Goal: Task Accomplishment & Management: Use online tool/utility

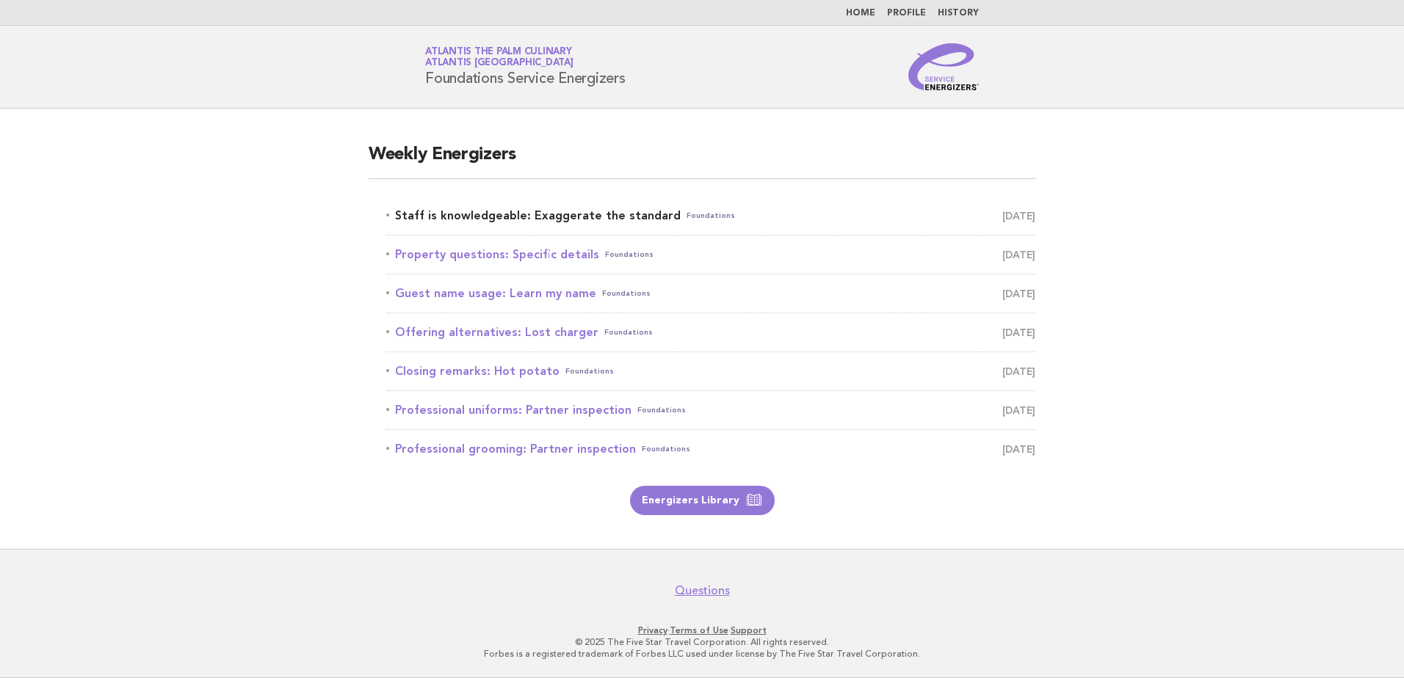
click at [481, 208] on link "Staff is knowledgeable: Exaggerate the standard Foundations [DATE]" at bounding box center [710, 216] width 649 height 21
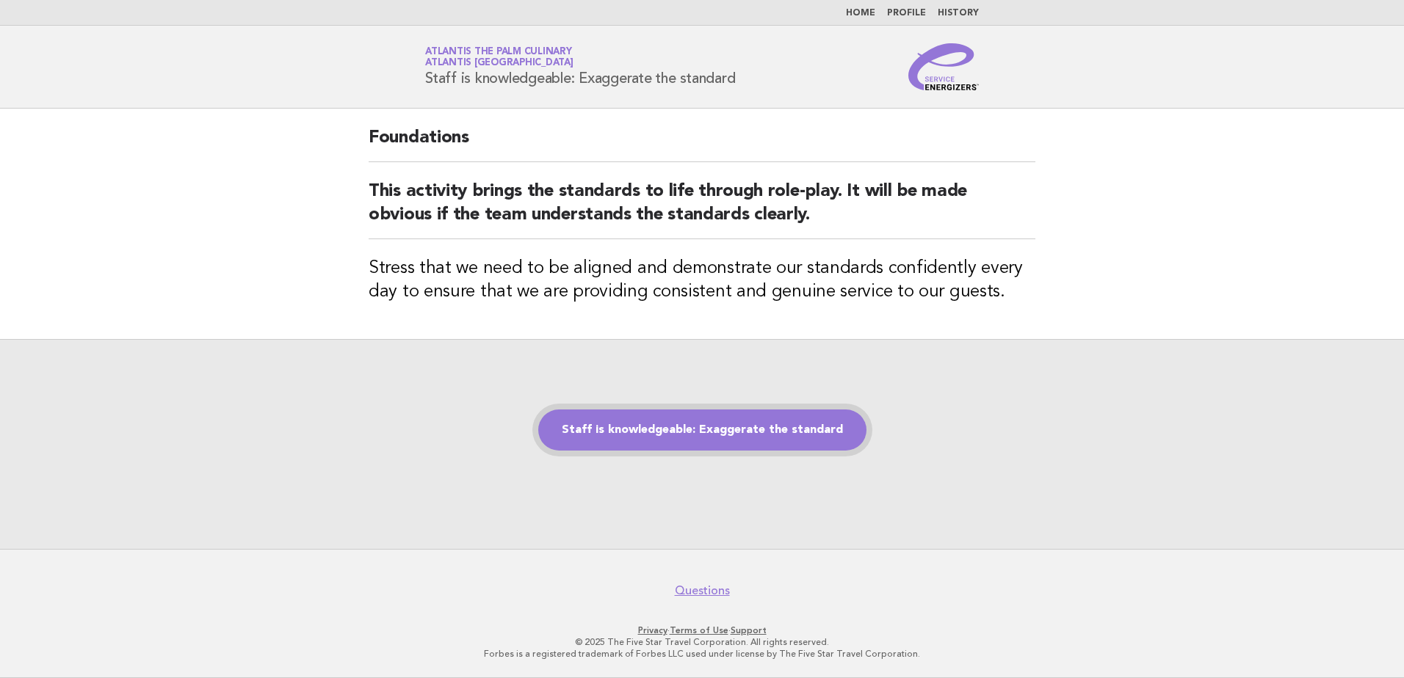
click at [642, 416] on link "Staff is knowledgeable: Exaggerate the standard" at bounding box center [702, 430] width 328 height 41
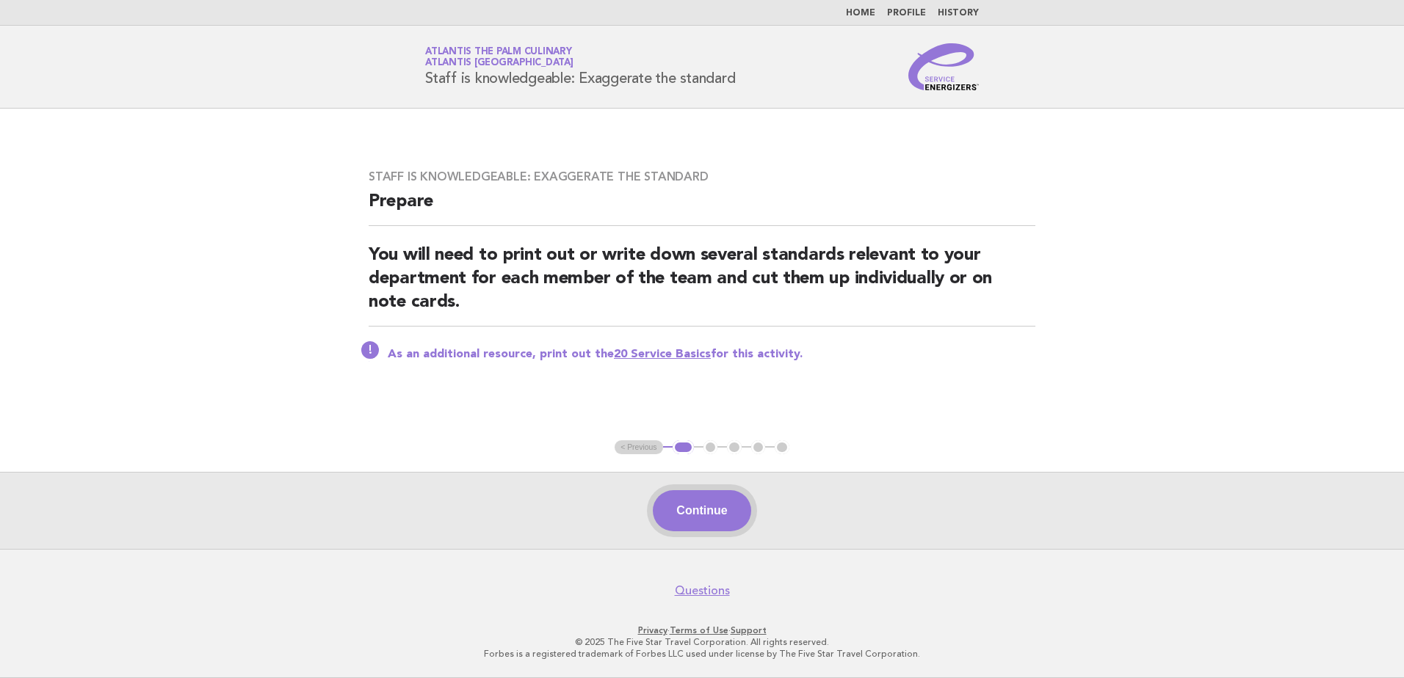
click at [735, 513] on button "Continue" at bounding box center [702, 510] width 98 height 41
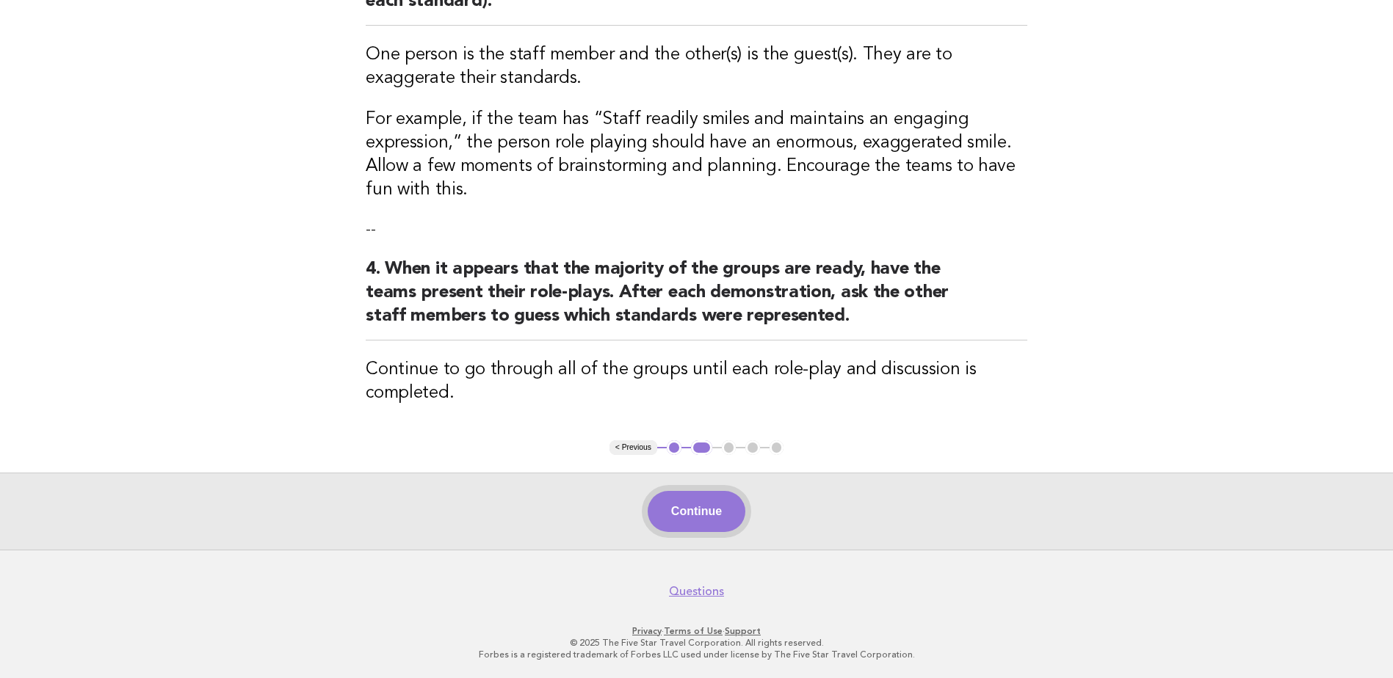
click at [706, 510] on button "Continue" at bounding box center [697, 511] width 98 height 41
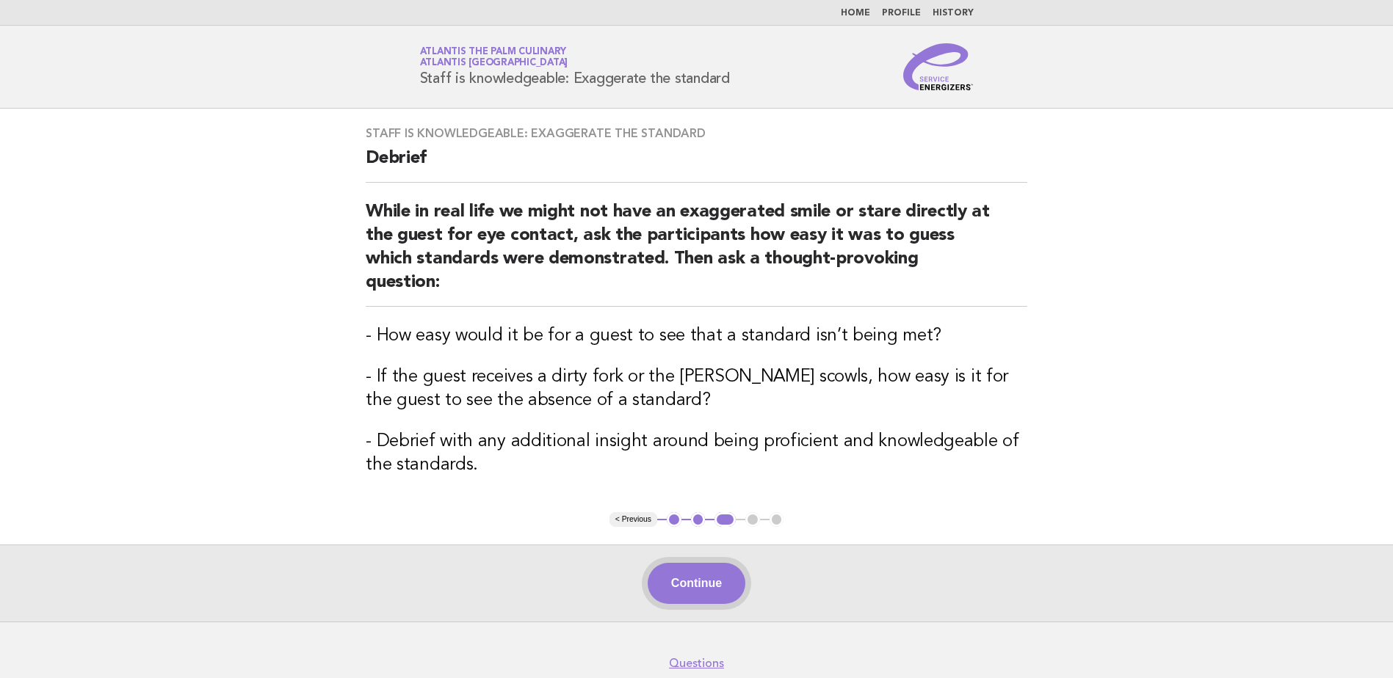
click at [709, 563] on button "Continue" at bounding box center [697, 583] width 98 height 41
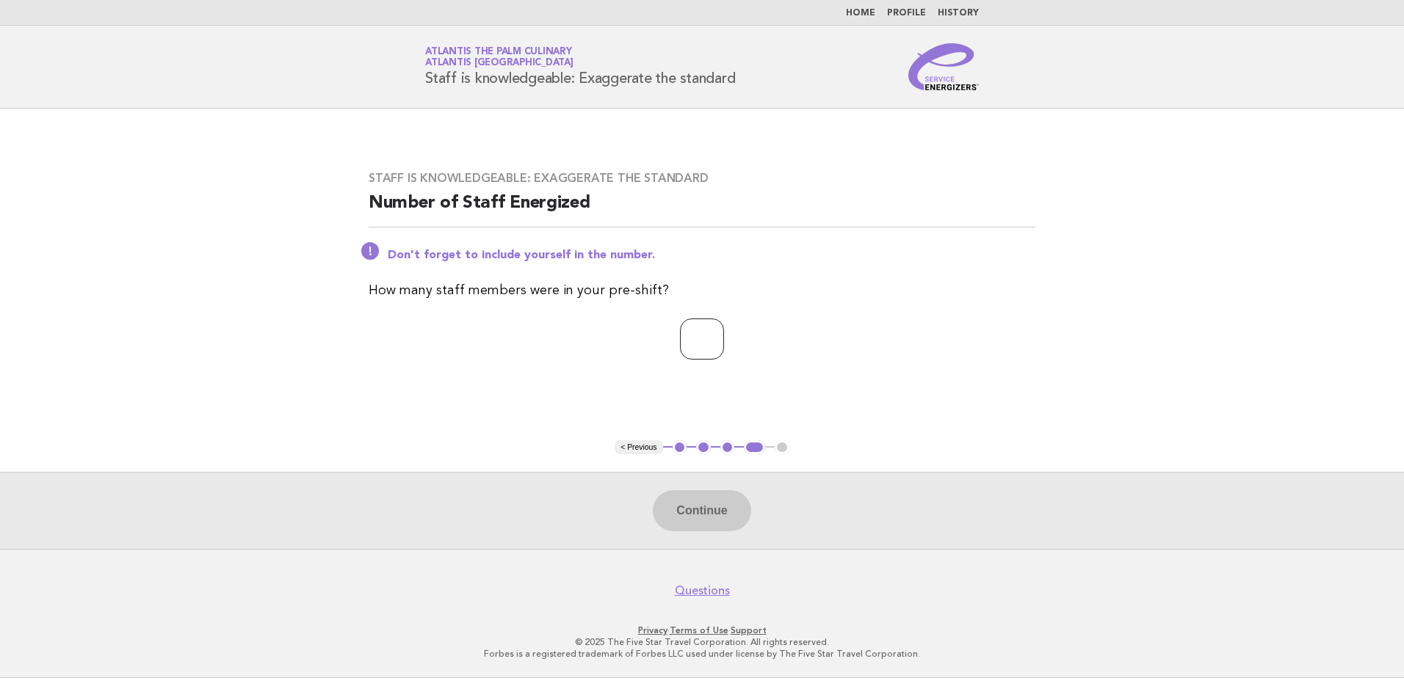
click at [681, 353] on input "number" at bounding box center [702, 339] width 44 height 41
type input "**"
click at [702, 505] on button "Continue" at bounding box center [702, 510] width 98 height 41
